Goal: Check status: Check status

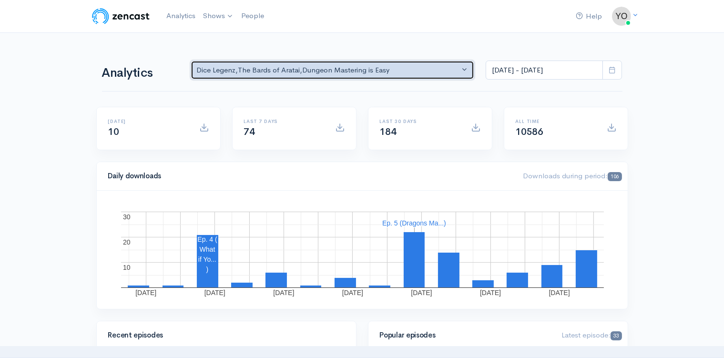
click at [466, 70] on button "Dice Legenz , The Bards of Aratai , Dungeon Mastering is Easy" at bounding box center [333, 71] width 284 height 20
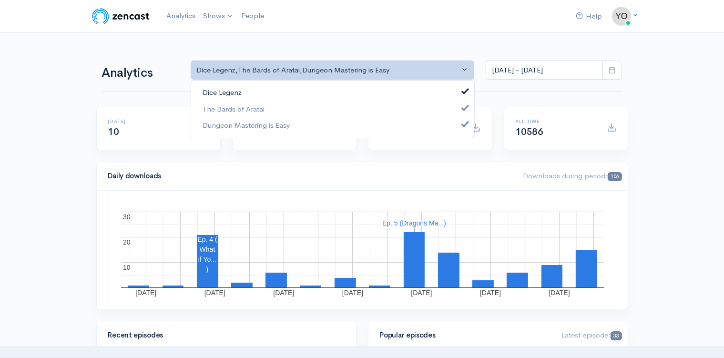
click at [465, 91] on span at bounding box center [466, 90] width 4 height 7
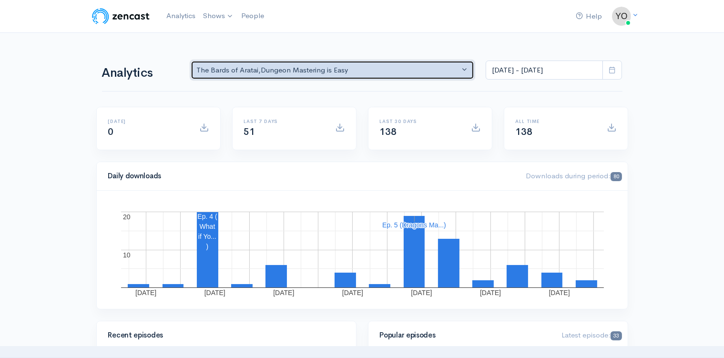
click at [467, 70] on button "The Bards of Aratai , Dungeon Mastering is Easy" at bounding box center [333, 71] width 284 height 20
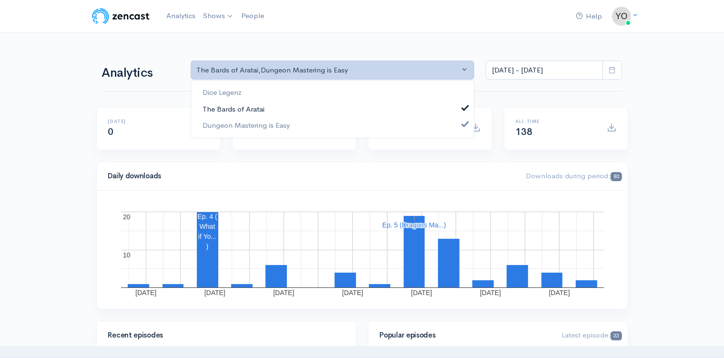
click at [466, 107] on span at bounding box center [466, 106] width 4 height 7
select select "15926"
click at [466, 123] on span at bounding box center [466, 123] width 4 height 7
click at [468, 90] on link "Dice Legenz" at bounding box center [332, 92] width 283 height 17
select select "9371"
